Goal: Task Accomplishment & Management: Manage account settings

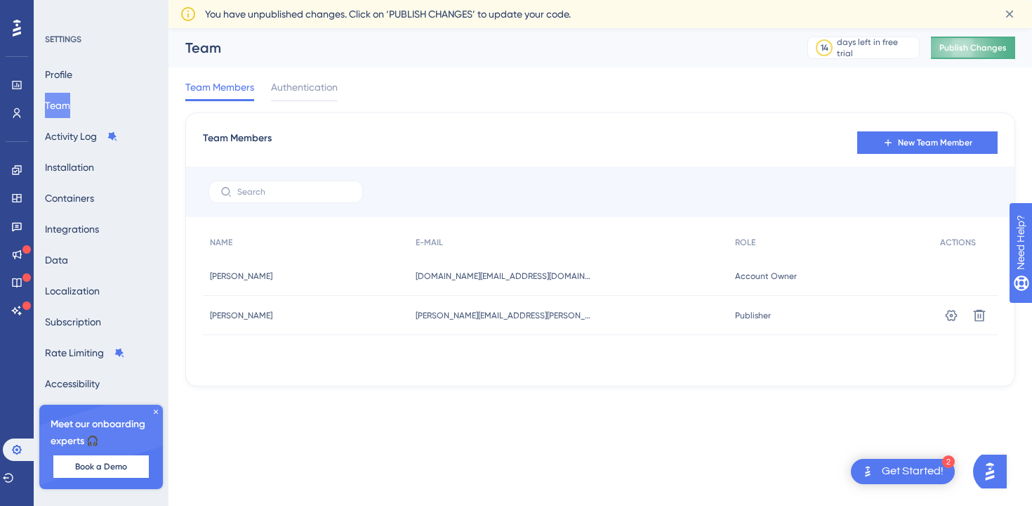
click at [944, 44] on span "Publish Changes" at bounding box center [972, 47] width 67 height 11
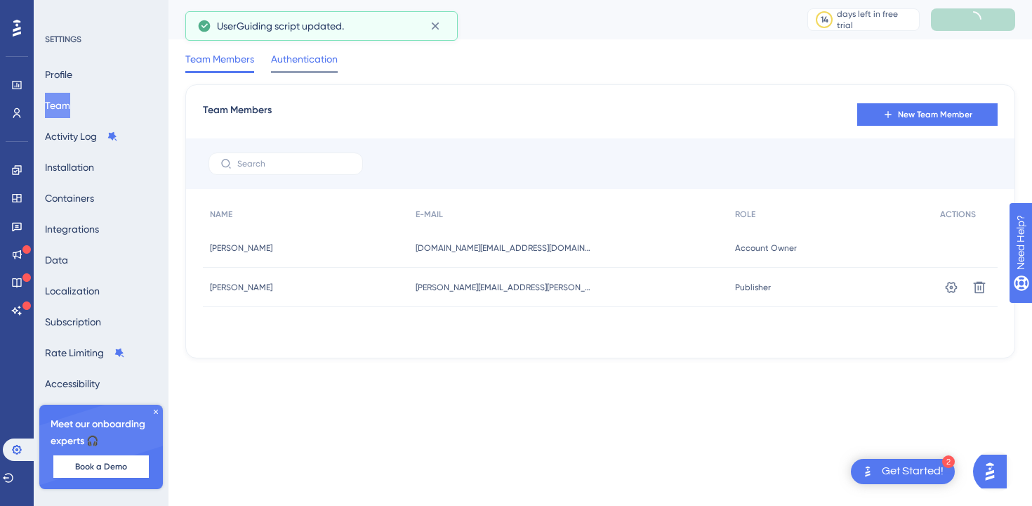
click at [307, 59] on span "Authentication" at bounding box center [304, 59] width 67 height 17
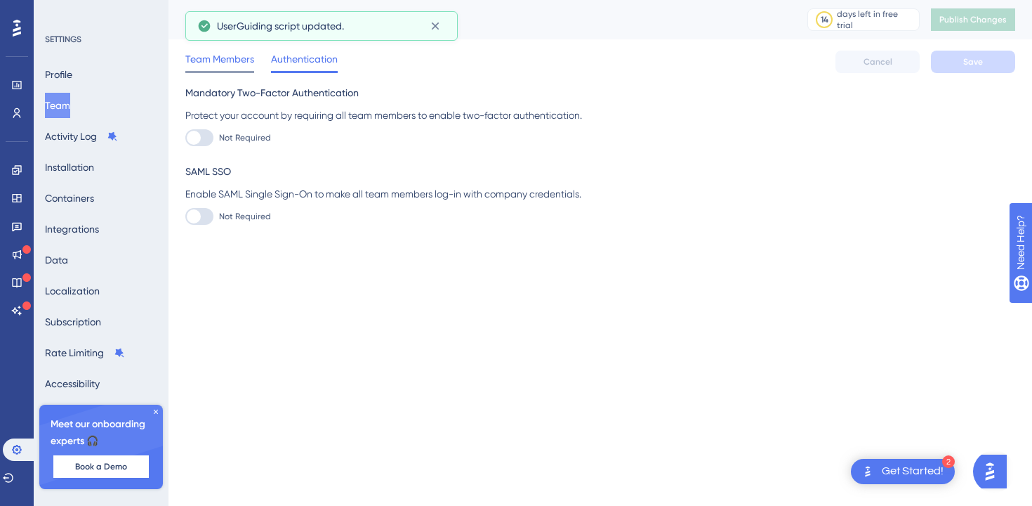
click at [230, 63] on span "Team Members" at bounding box center [219, 59] width 69 height 17
